Goal: Download file/media

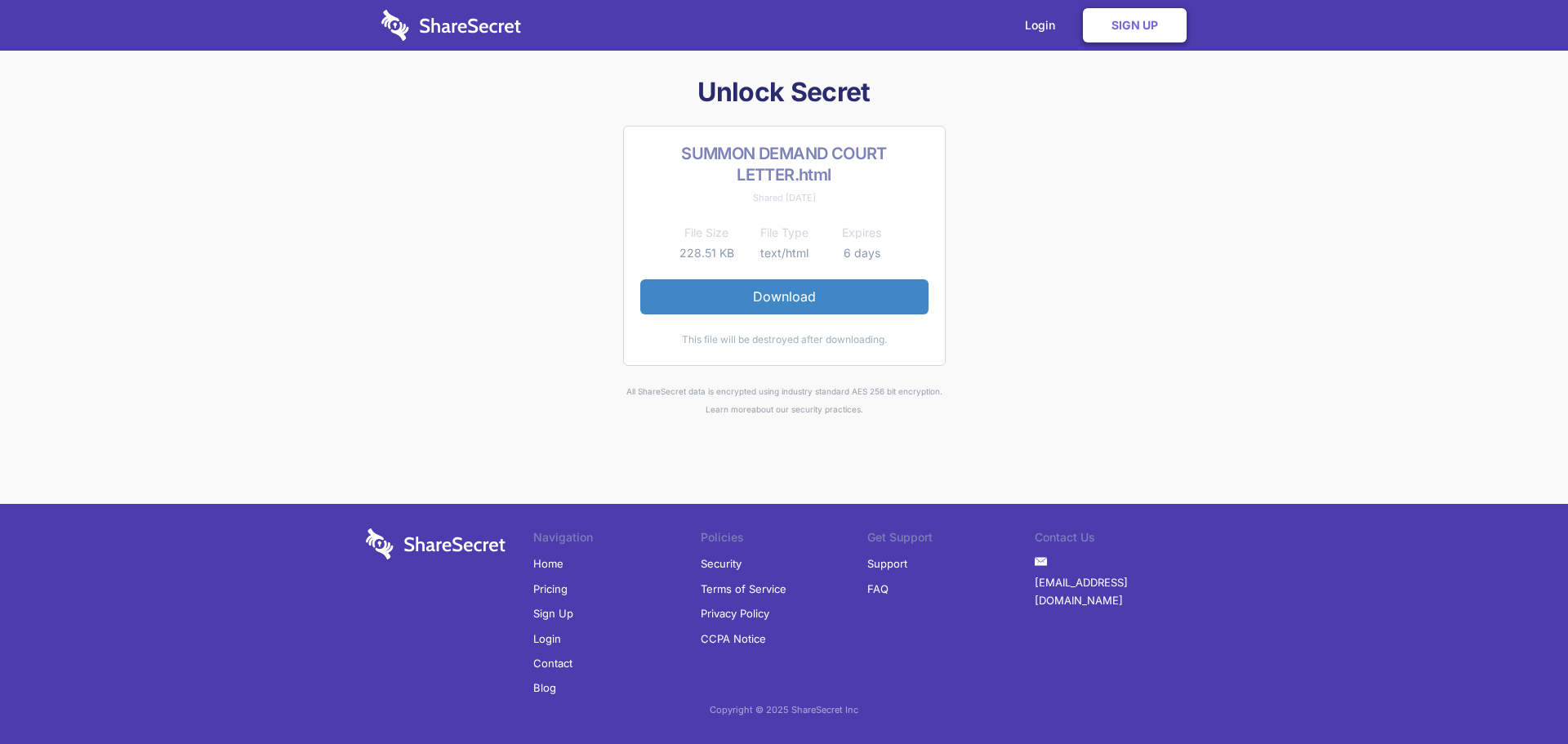
click at [498, 38] on img at bounding box center [451, 25] width 140 height 31
click at [505, 230] on div "Unlock Secret SUMMON DEMAND COURT LETTER.html Shared 1 day ago File Size File T…" at bounding box center [784, 246] width 849 height 343
click at [754, 303] on link "Download" at bounding box center [784, 296] width 288 height 34
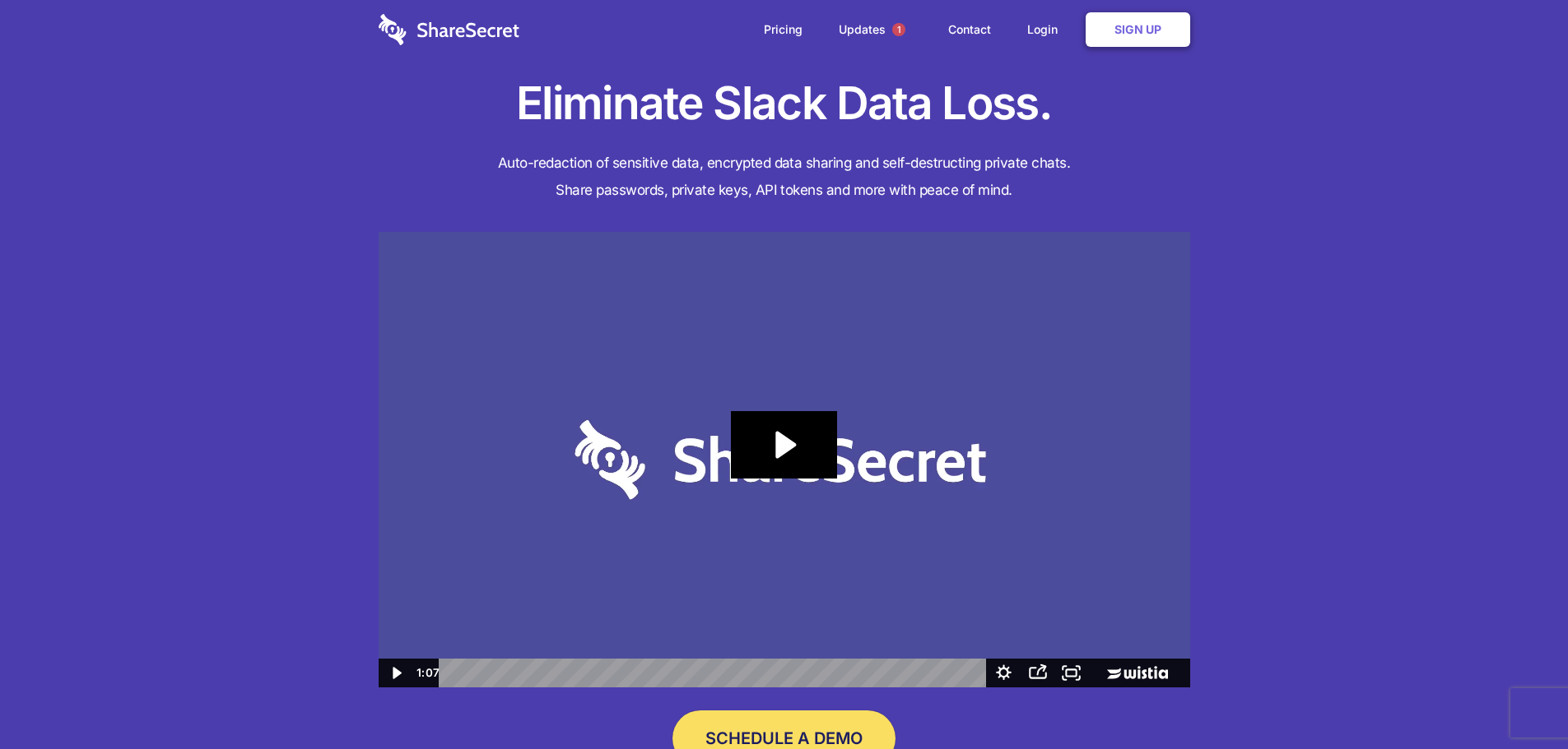
drag, startPoint x: 1347, startPoint y: 150, endPoint x: 1177, endPoint y: 120, distance: 172.6
click at [1346, 152] on div "Eliminate Slack Data Loss. Auto-redaction of sensitive data, encrypted data sha…" at bounding box center [784, 444] width 1568 height 890
